Goal: Task Accomplishment & Management: Use online tool/utility

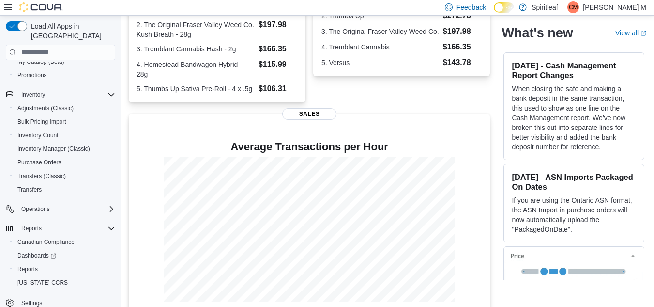
scroll to position [254, 0]
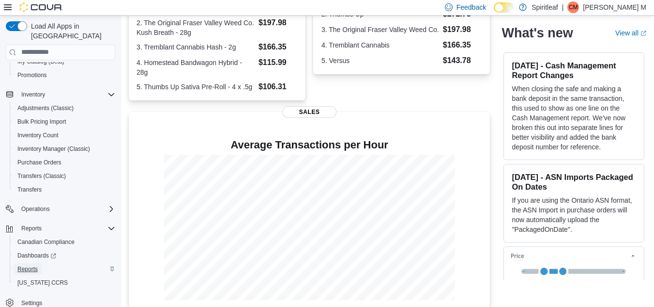
click at [26, 263] on span "Reports" at bounding box center [27, 269] width 20 height 12
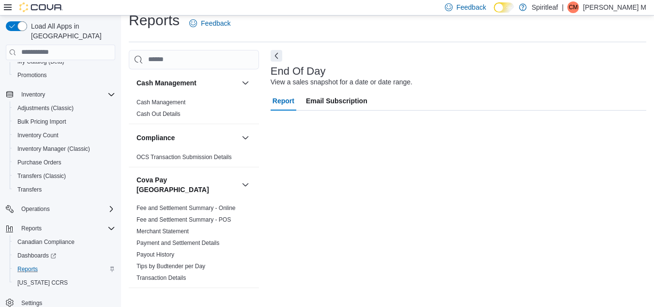
scroll to position [79, 0]
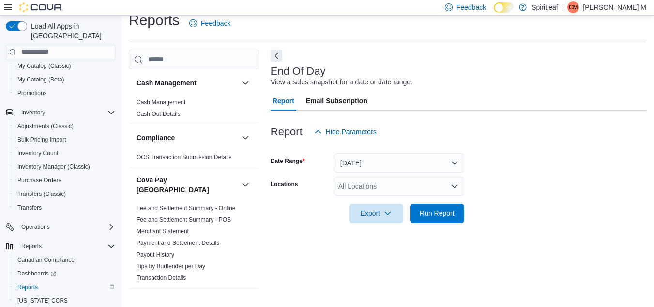
click at [350, 189] on div "All Locations" at bounding box center [400, 185] width 130 height 19
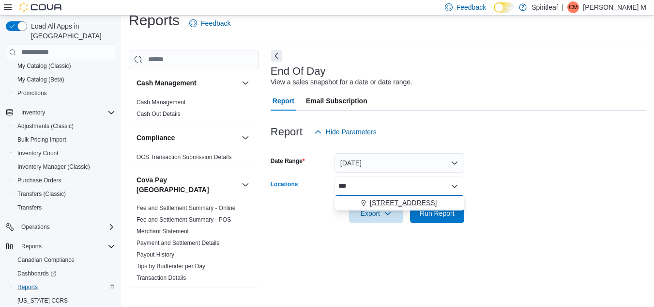
type input "***"
click at [373, 201] on span "[STREET_ADDRESS]" at bounding box center [403, 203] width 67 height 10
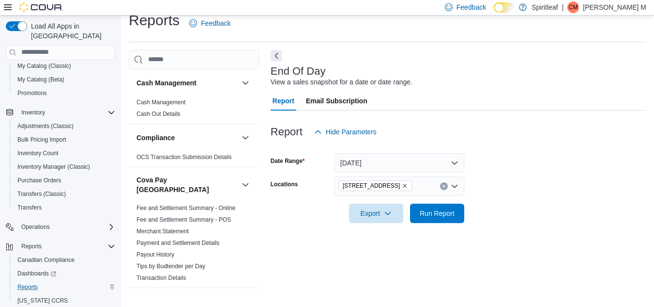
click at [523, 215] on form "Date Range [DATE] Locations [STREET_ADDRESS] Export Run Report" at bounding box center [459, 181] width 376 height 81
click at [439, 218] on span "Run Report" at bounding box center [437, 212] width 43 height 19
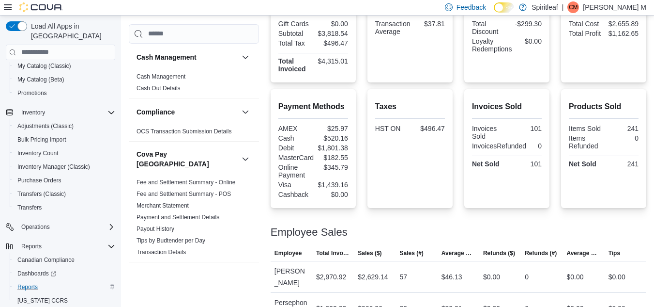
scroll to position [296, 0]
